Goal: Transaction & Acquisition: Purchase product/service

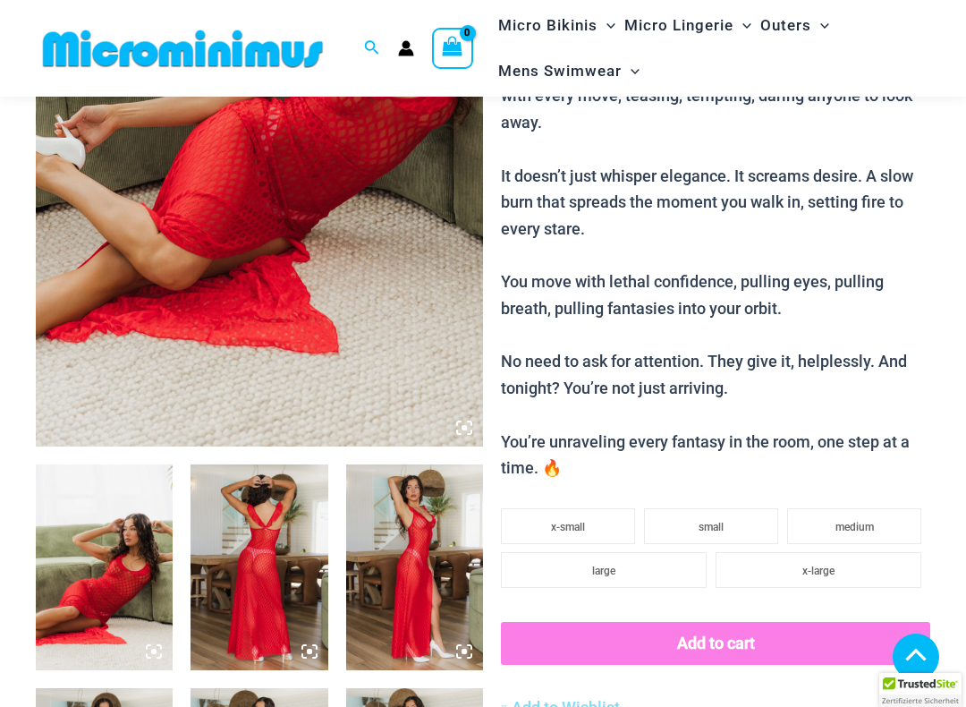
scroll to position [377, 0]
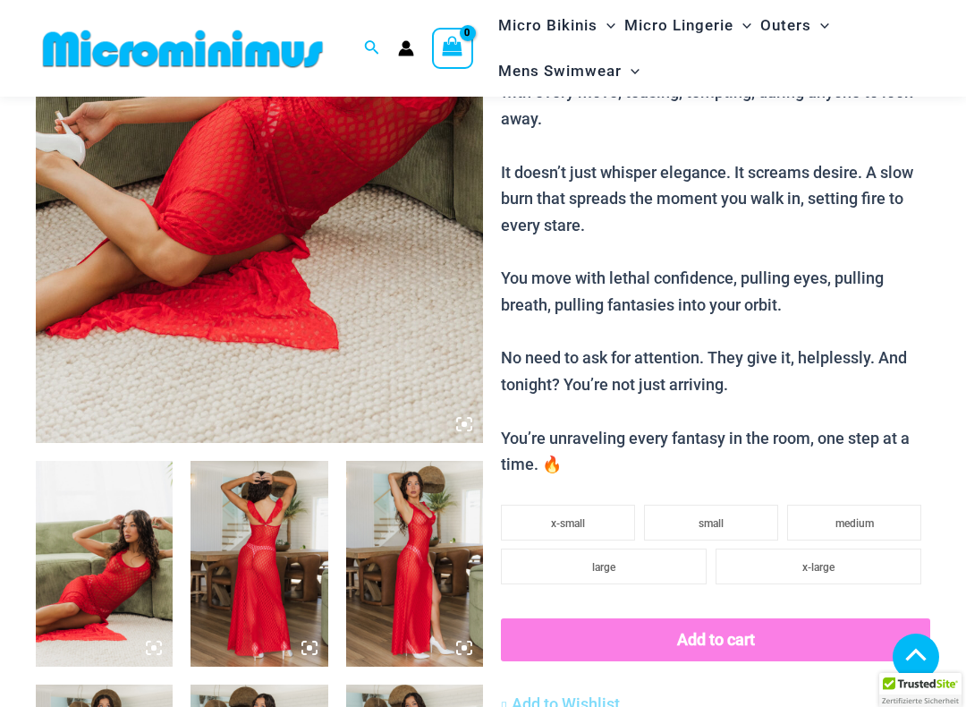
click at [119, 562] on img at bounding box center [104, 564] width 137 height 206
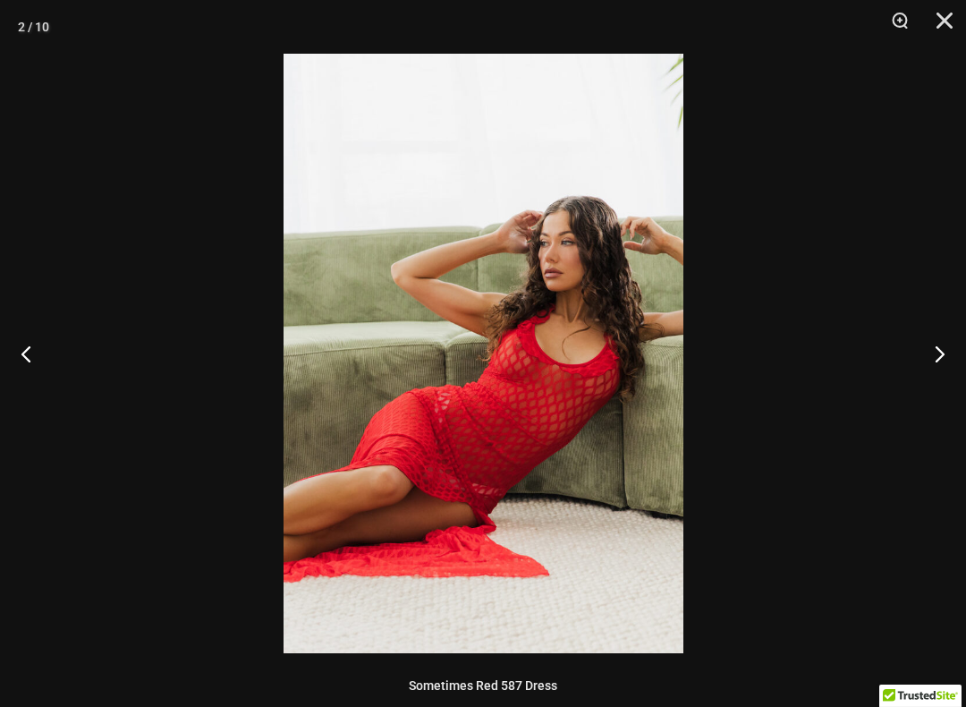
click at [938, 352] on button "Next" at bounding box center [932, 353] width 67 height 89
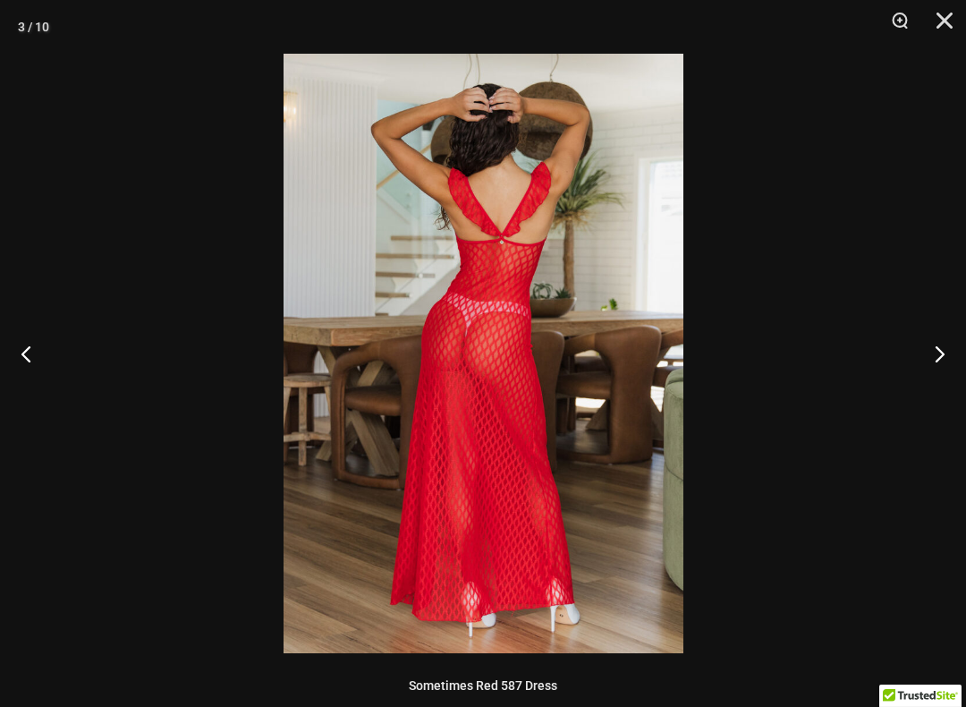
click at [934, 356] on button "Next" at bounding box center [932, 353] width 67 height 89
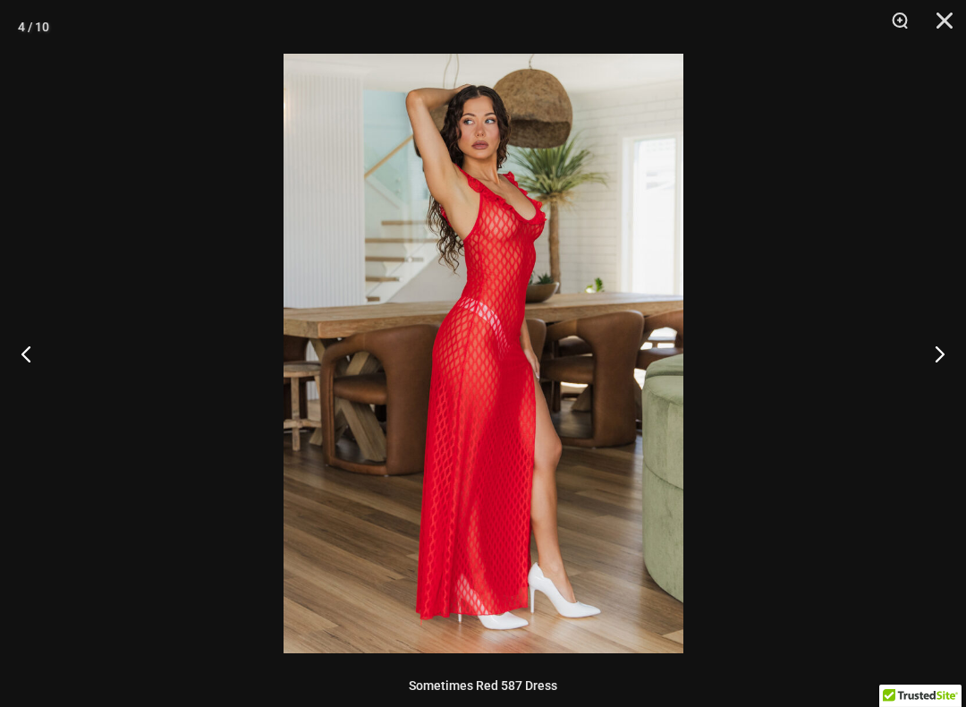
click at [936, 352] on button "Next" at bounding box center [932, 353] width 67 height 89
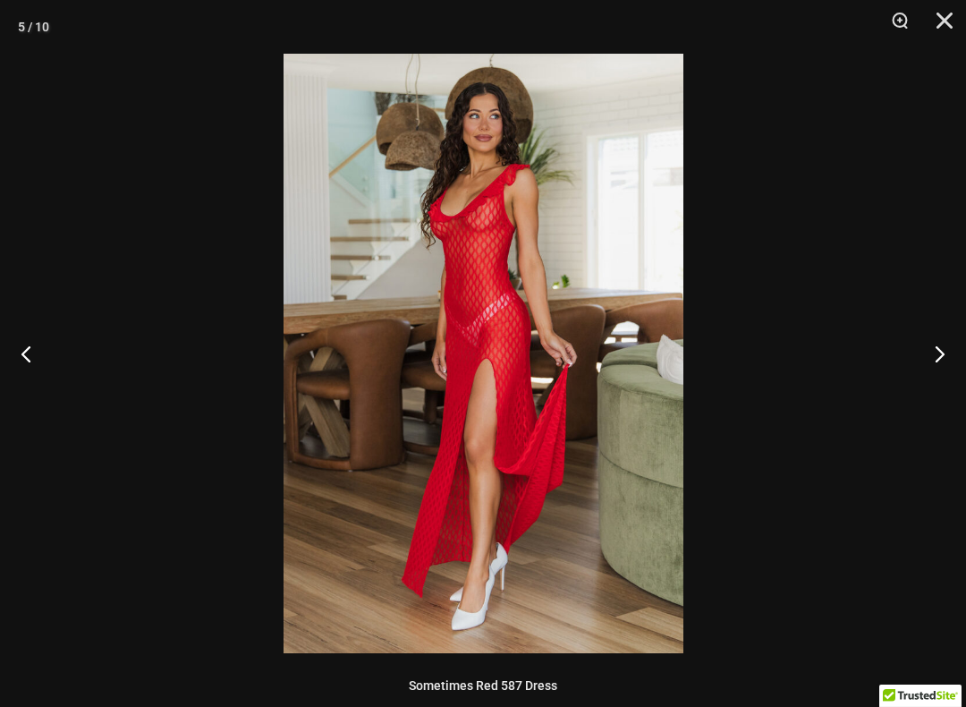
click at [936, 350] on button "Next" at bounding box center [932, 353] width 67 height 89
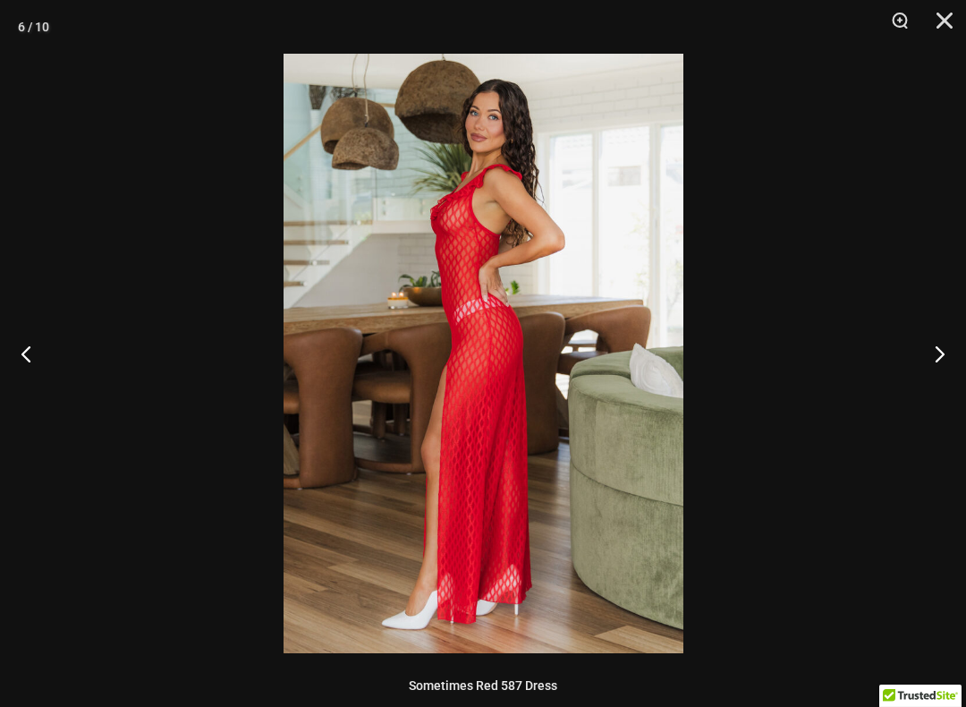
click at [936, 351] on button "Next" at bounding box center [932, 353] width 67 height 89
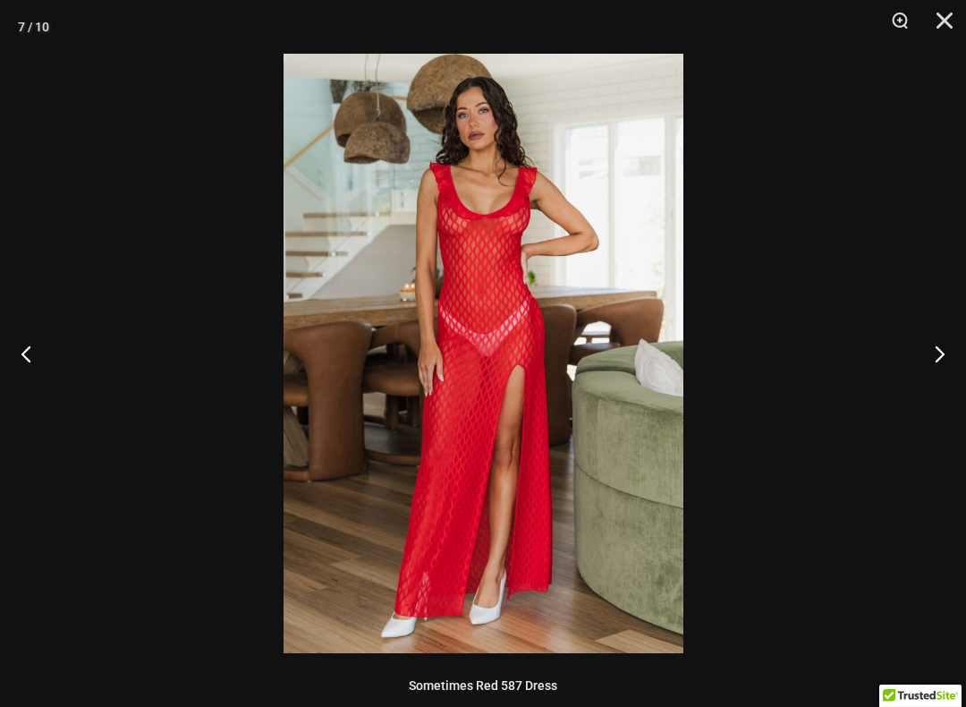
click at [932, 347] on button "Next" at bounding box center [932, 353] width 67 height 89
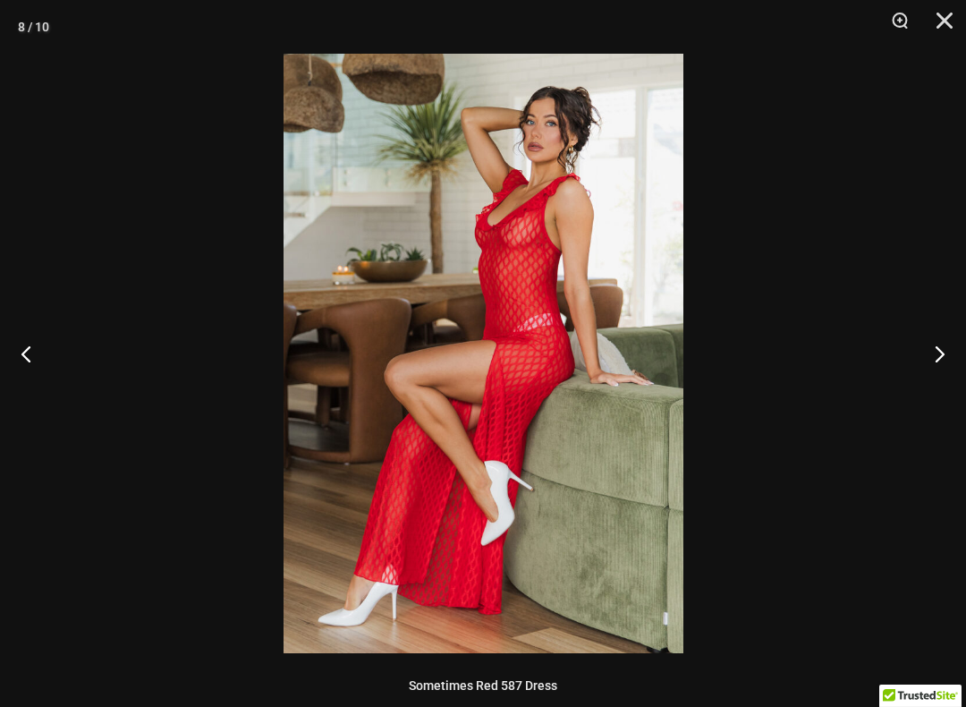
click at [932, 347] on button "Next" at bounding box center [932, 353] width 67 height 89
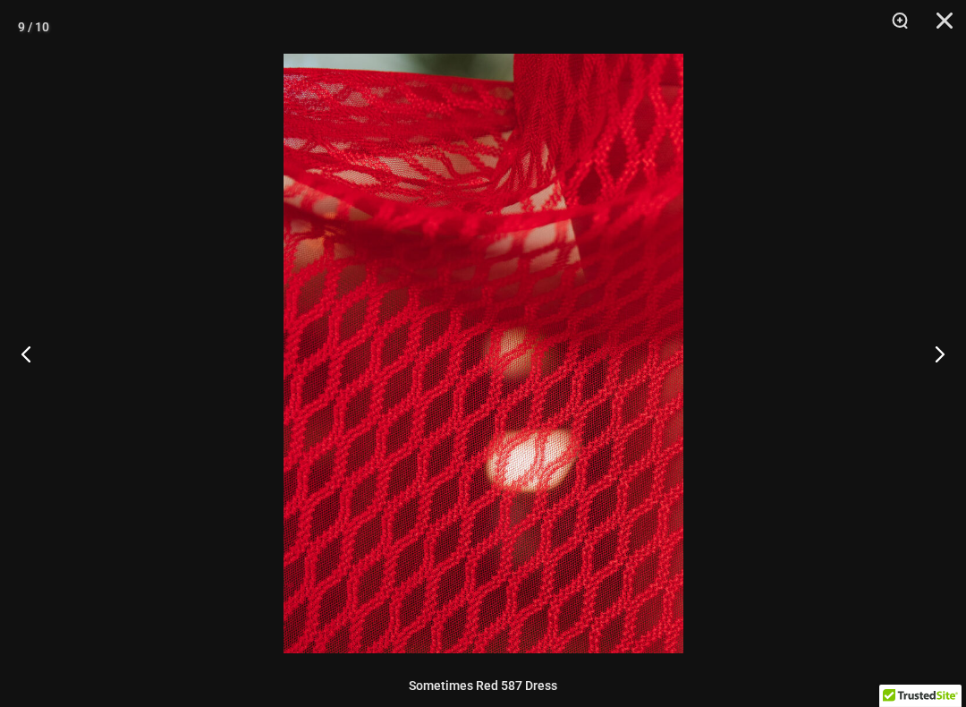
click at [931, 344] on button "Next" at bounding box center [932, 353] width 67 height 89
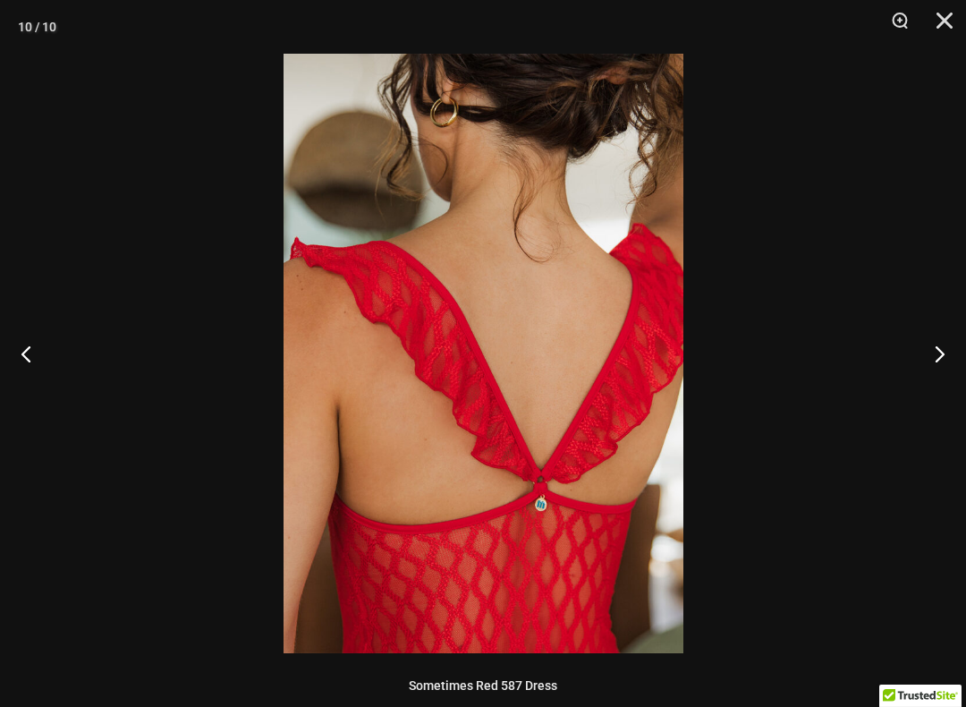
click at [933, 344] on button "Next" at bounding box center [932, 353] width 67 height 89
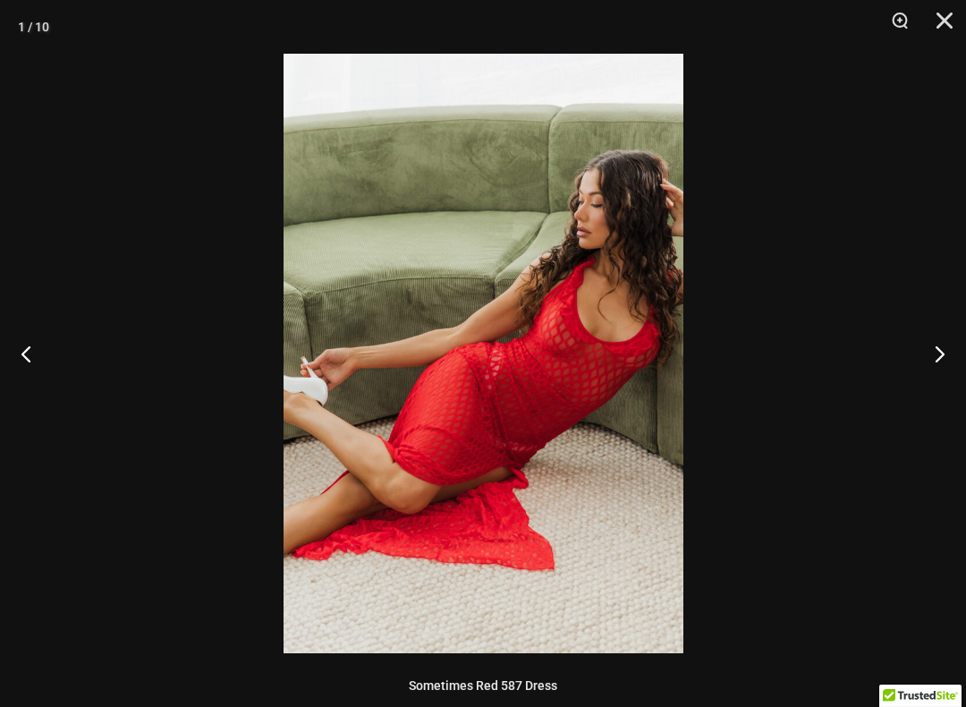
click at [934, 344] on button "Next" at bounding box center [932, 353] width 67 height 89
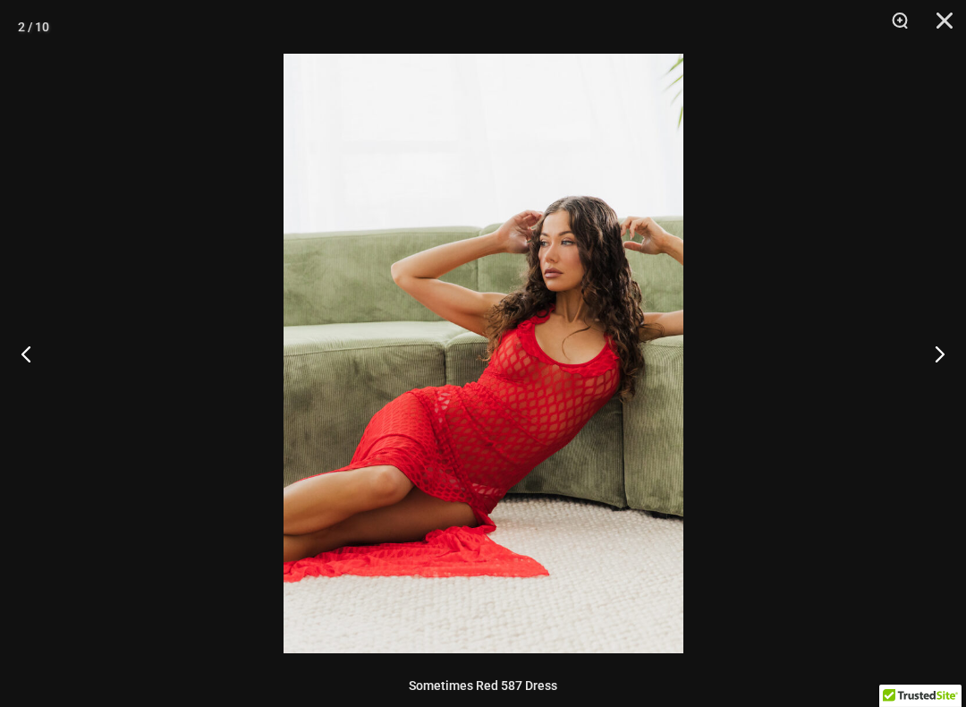
click at [933, 341] on button "Next" at bounding box center [932, 353] width 67 height 89
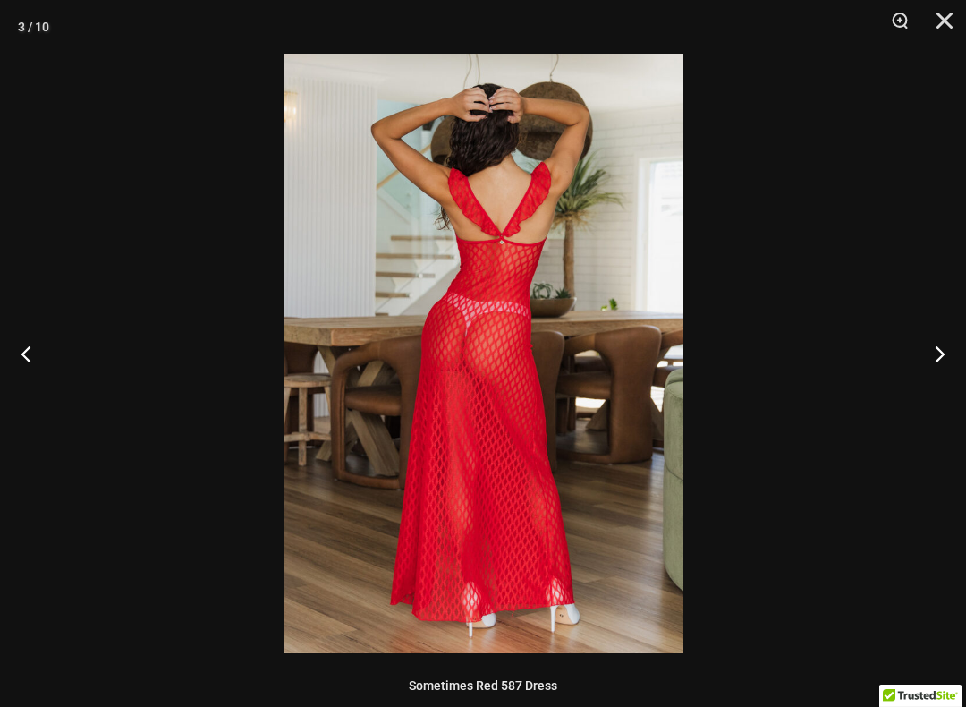
click at [933, 339] on button "Next" at bounding box center [932, 353] width 67 height 89
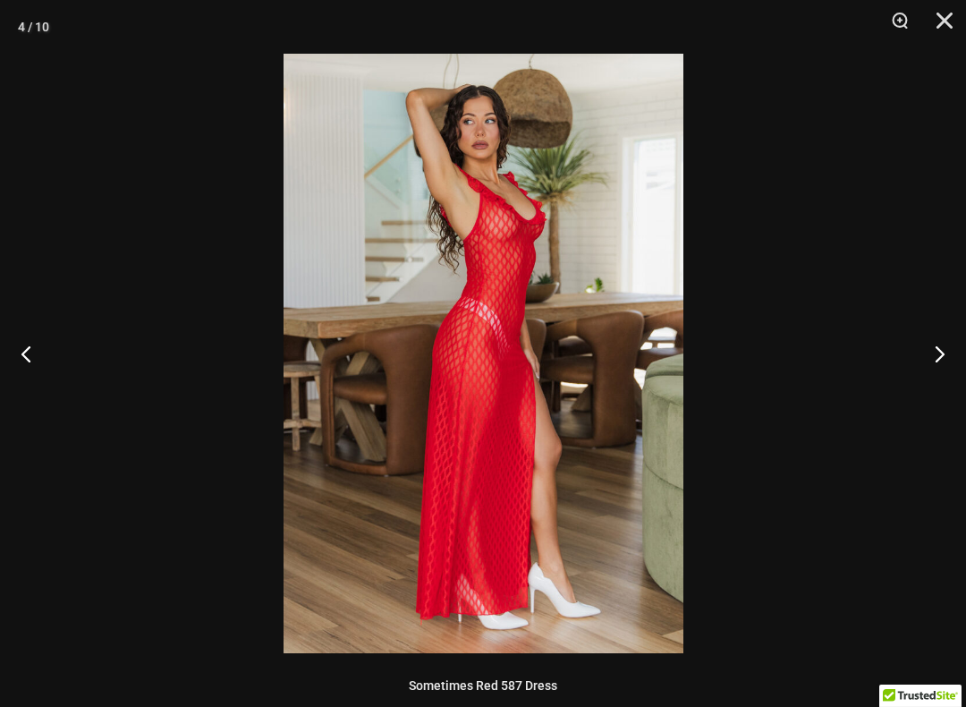
click at [934, 337] on button "Next" at bounding box center [932, 353] width 67 height 89
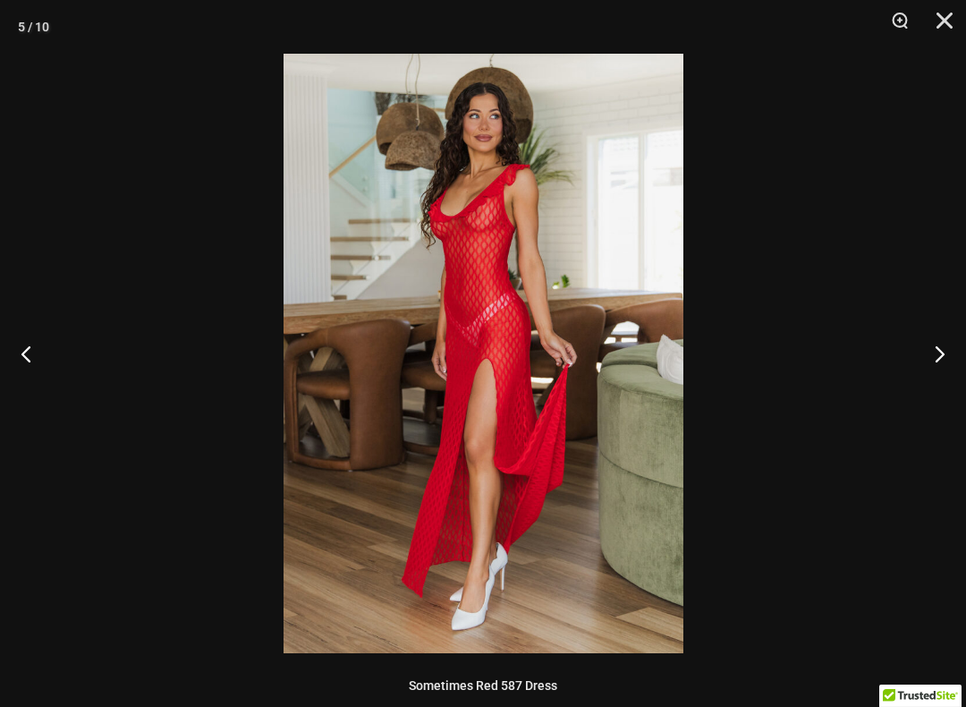
click at [948, 22] on button "Close" at bounding box center [938, 27] width 45 height 54
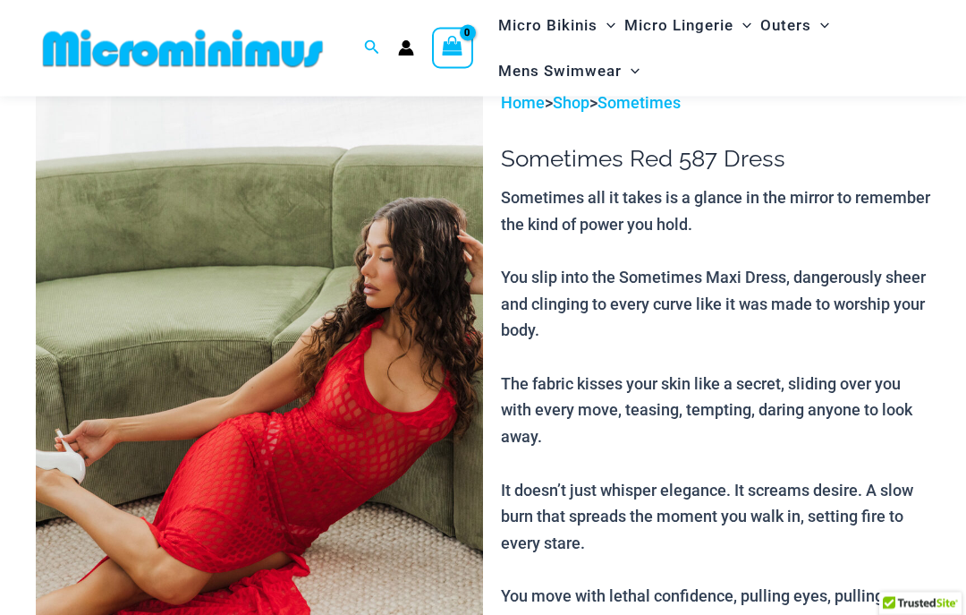
scroll to position [0, 0]
